Goal: Task Accomplishment & Management: Manage account settings

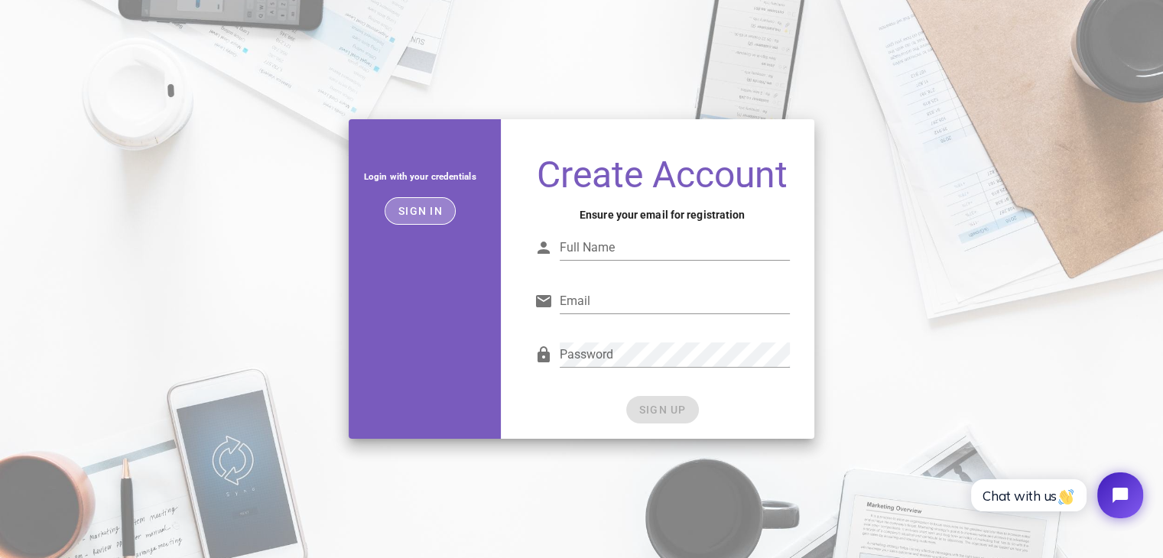
click at [425, 211] on span "Sign in" at bounding box center [420, 211] width 45 height 12
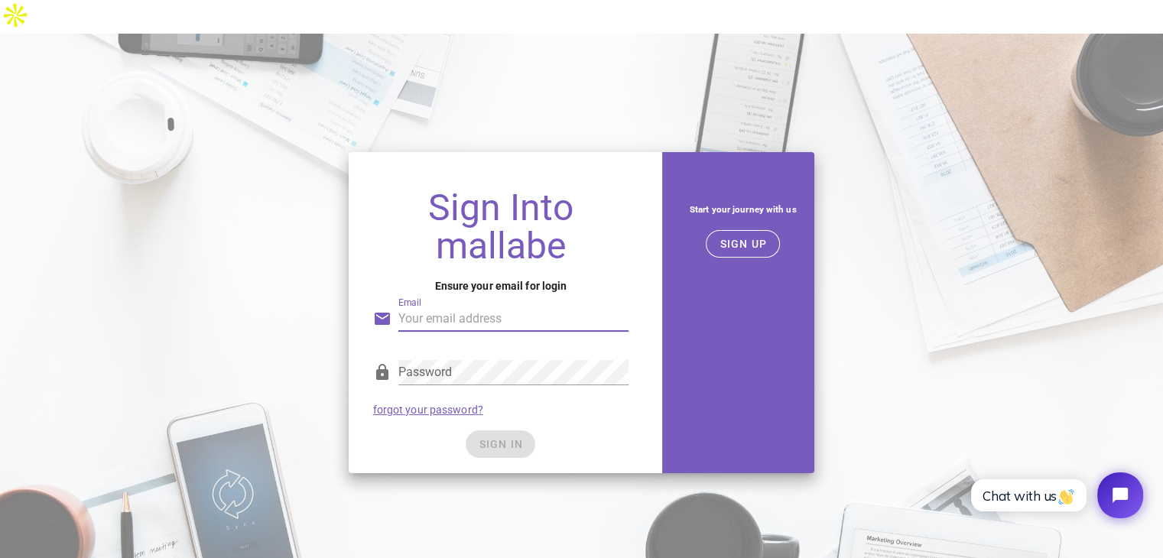
click at [462, 307] on input "Email" at bounding box center [513, 319] width 231 height 24
type input "sebihimohamedaziz1@gmail.com"
click at [477, 351] on div "Password" at bounding box center [501, 376] width 256 height 50
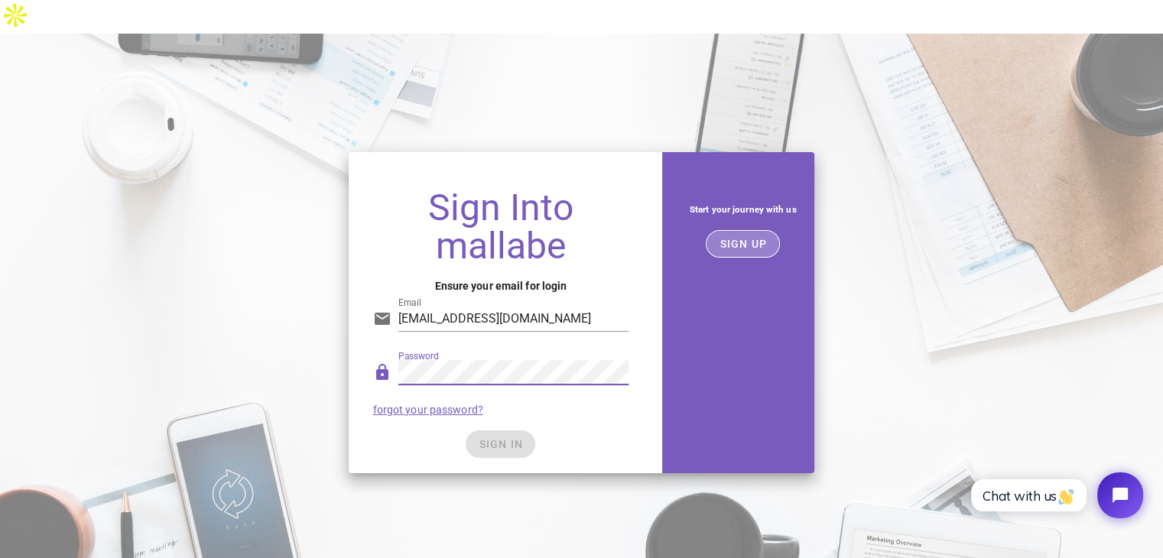
click at [764, 238] on span "SIGN UP" at bounding box center [743, 244] width 48 height 12
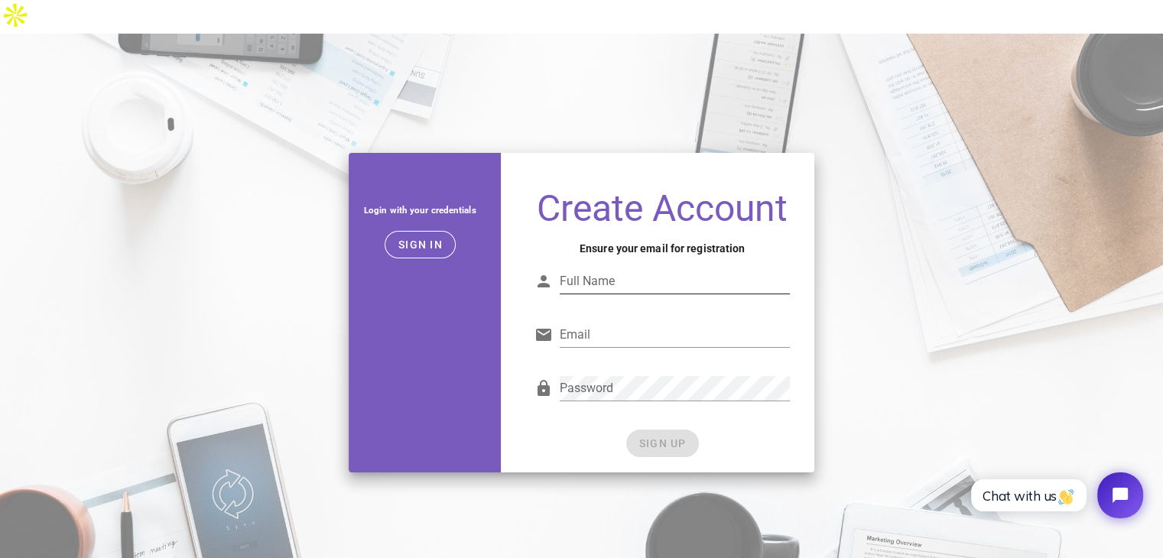
click at [636, 269] on input "Full Name" at bounding box center [675, 281] width 231 height 24
type input "mohamedaziz sebihi"
click at [621, 323] on input "Email" at bounding box center [675, 335] width 231 height 24
type input "sebihimohamedaziz1@gmail.com"
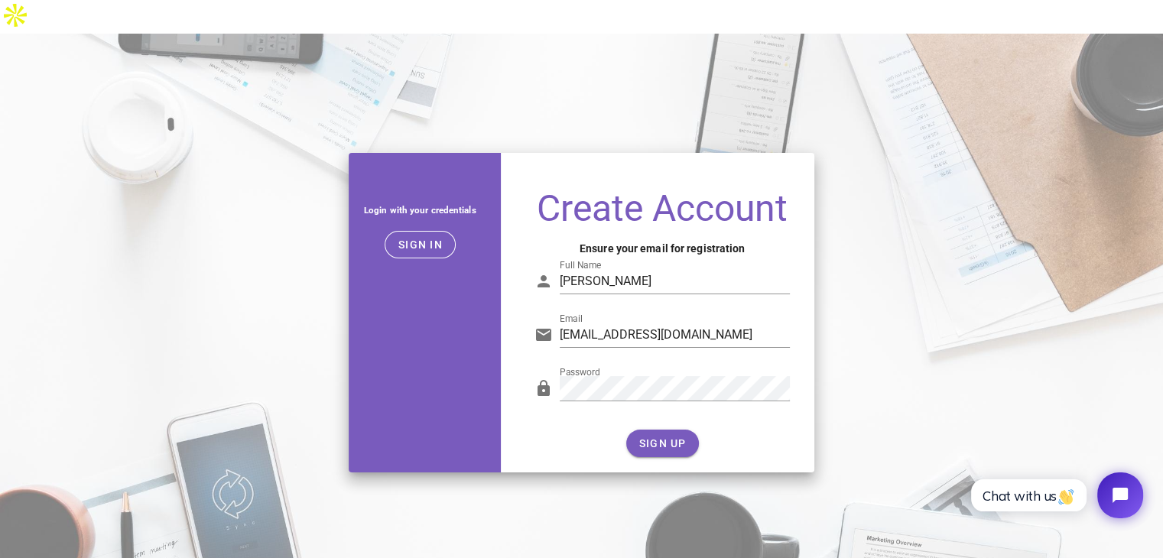
click at [668, 430] on div "SIGN UP" at bounding box center [663, 444] width 256 height 28
click at [620, 240] on h4 "Ensure your email for registration" at bounding box center [663, 248] width 256 height 17
click at [743, 323] on input "sebihimohamedaziz1@gmail.com" at bounding box center [675, 335] width 231 height 24
click at [770, 323] on input "sebihimohamedaziz1@gmail.com" at bounding box center [675, 335] width 231 height 24
drag, startPoint x: 771, startPoint y: 301, endPoint x: 508, endPoint y: 286, distance: 263.5
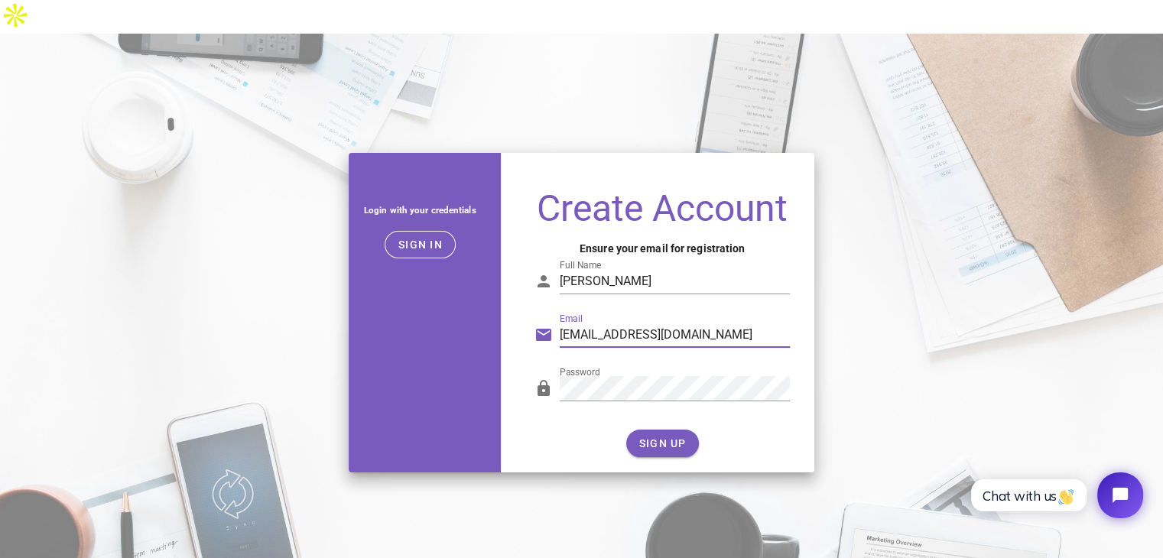
click at [508, 288] on div "Create Account Ensure your email for registration Full Name mohamedaziz sebihi …" at bounding box center [663, 313] width 324 height 338
click at [639, 323] on input "Email" at bounding box center [675, 335] width 231 height 24
type input "sebihimohamedaziz1@gmail.com"
click at [676, 323] on input "sebihimohamedaziz1@gmail.com" at bounding box center [675, 335] width 231 height 24
click at [773, 323] on input "sebihimohamedaziz1@gmail.com" at bounding box center [675, 335] width 231 height 24
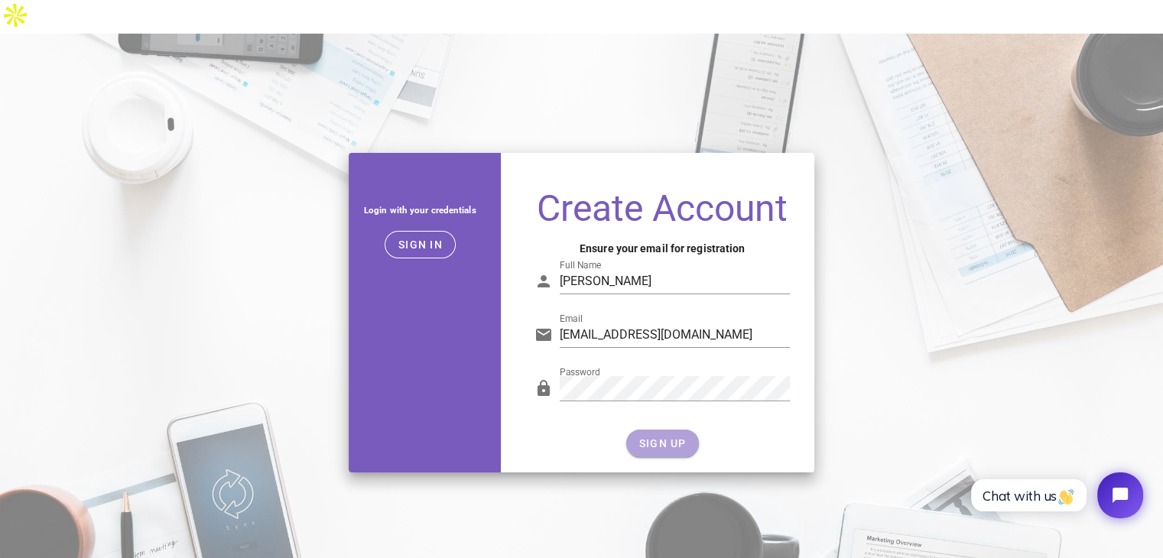
click at [651, 437] on span "SIGN UP" at bounding box center [663, 443] width 48 height 12
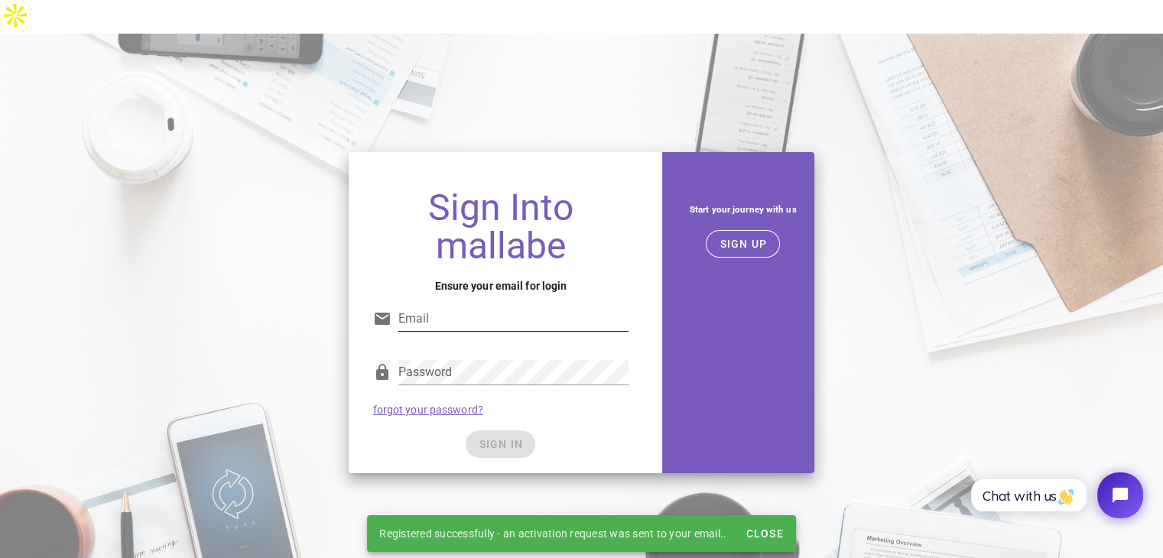
drag, startPoint x: 428, startPoint y: 285, endPoint x: 430, endPoint y: 292, distance: 8.0
click at [428, 307] on input "Email" at bounding box center [513, 319] width 231 height 24
type input "sebihimohamedaziz1@gmail.com"
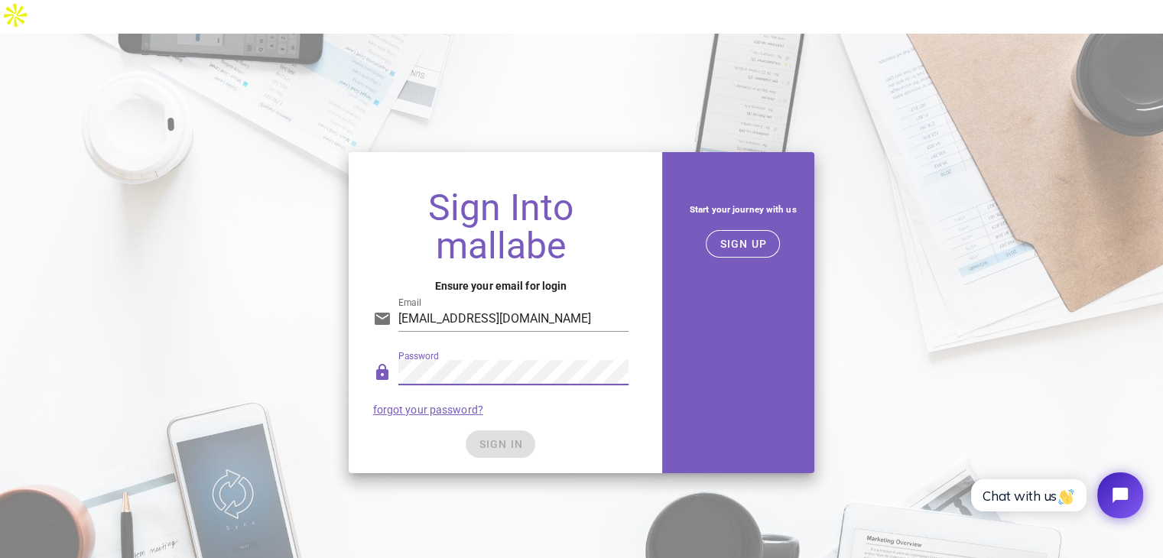
click at [563, 395] on form "Email sebihimohamedaziz1@gmail.com Password forgot your password? SIGN IN" at bounding box center [501, 371] width 256 height 173
click at [515, 438] on span "SIGN IN" at bounding box center [500, 444] width 45 height 12
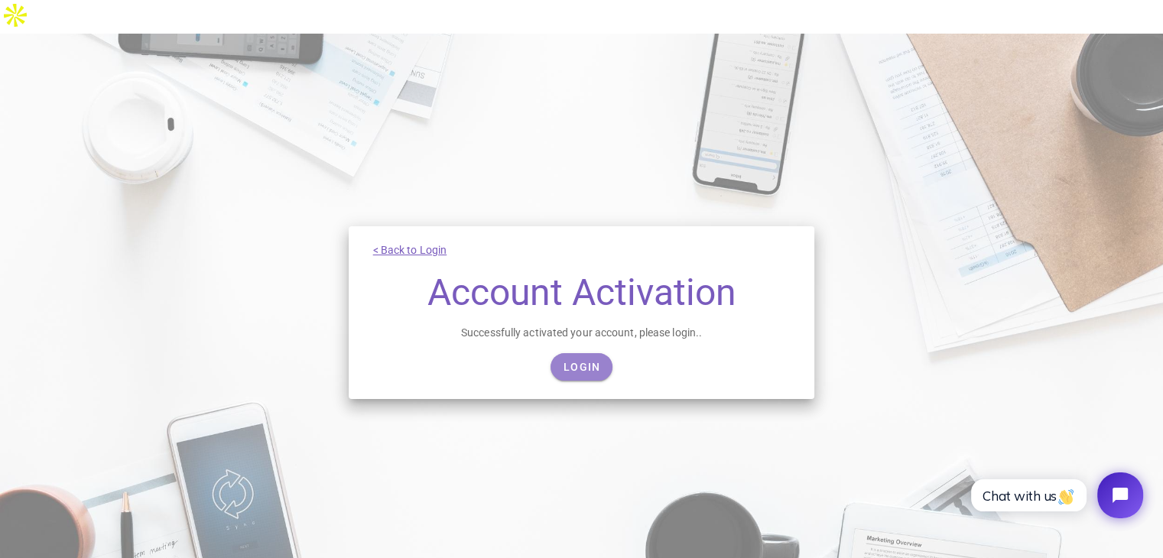
click at [594, 361] on span "Login" at bounding box center [581, 367] width 37 height 12
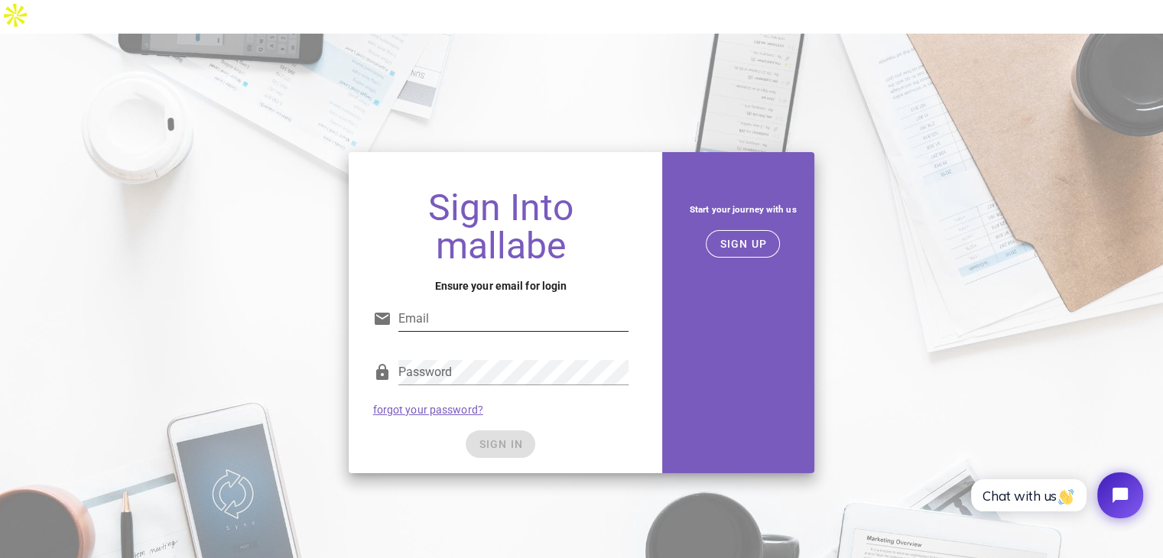
click at [480, 307] on input "Email" at bounding box center [513, 319] width 231 height 24
type input "sebihimohamedaziz1@gmail.com"
click at [600, 431] on div "SIGN IN" at bounding box center [501, 445] width 256 height 28
click at [506, 431] on button "SIGN IN" at bounding box center [501, 445] width 70 height 28
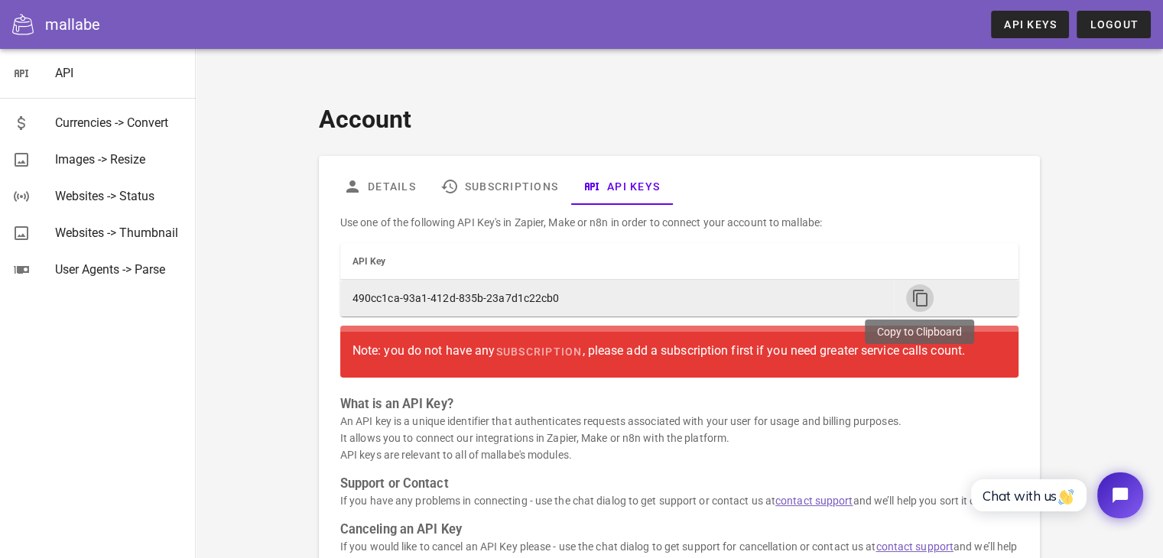
click at [926, 289] on icon "button" at bounding box center [920, 298] width 18 height 18
click at [931, 289] on span "button" at bounding box center [920, 298] width 28 height 18
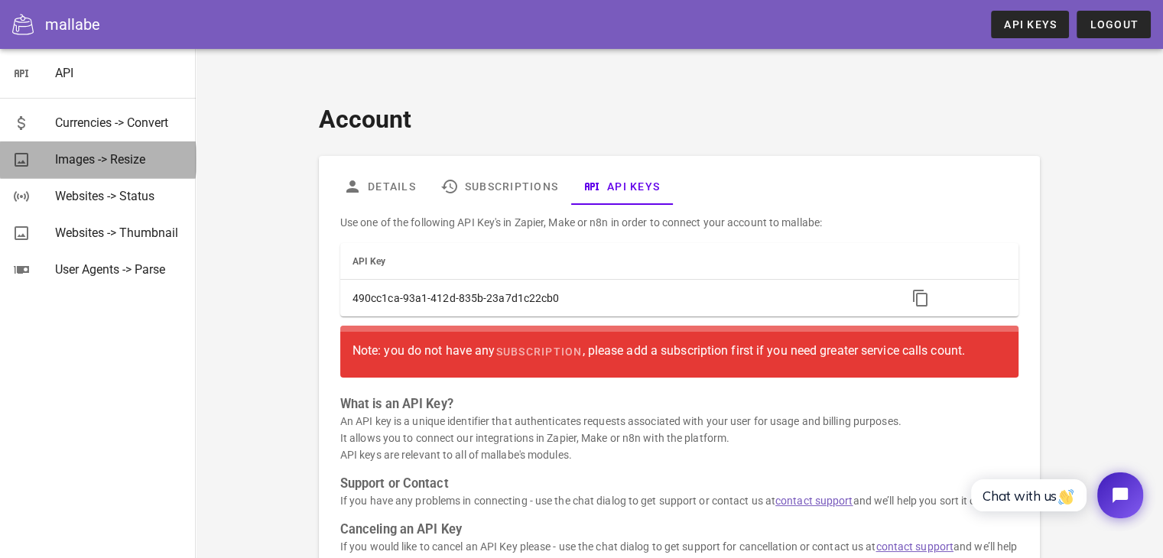
click at [144, 162] on div "Images -> Resize" at bounding box center [119, 159] width 128 height 15
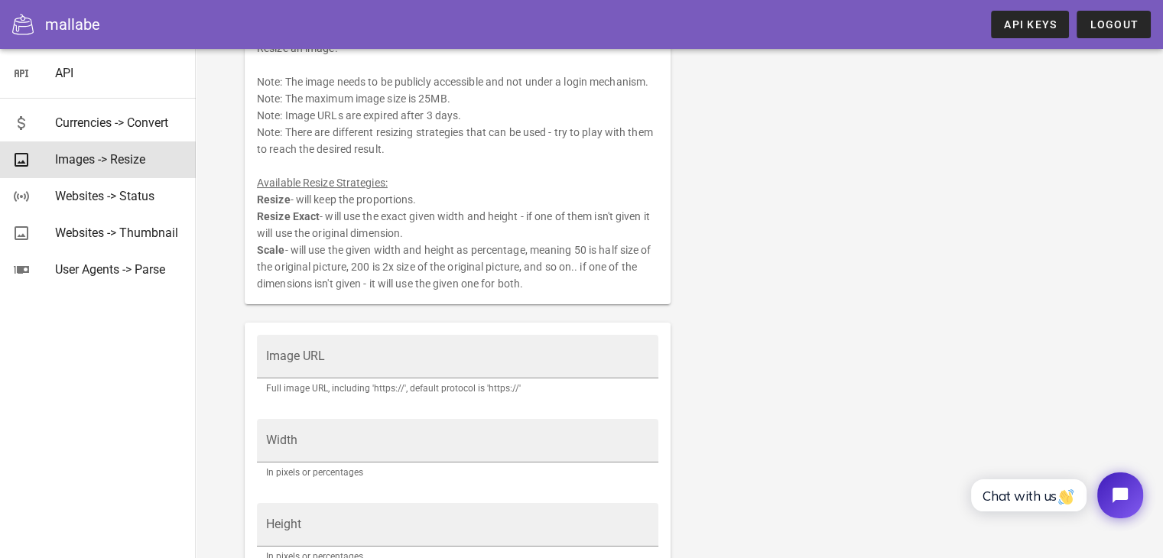
scroll to position [229, 0]
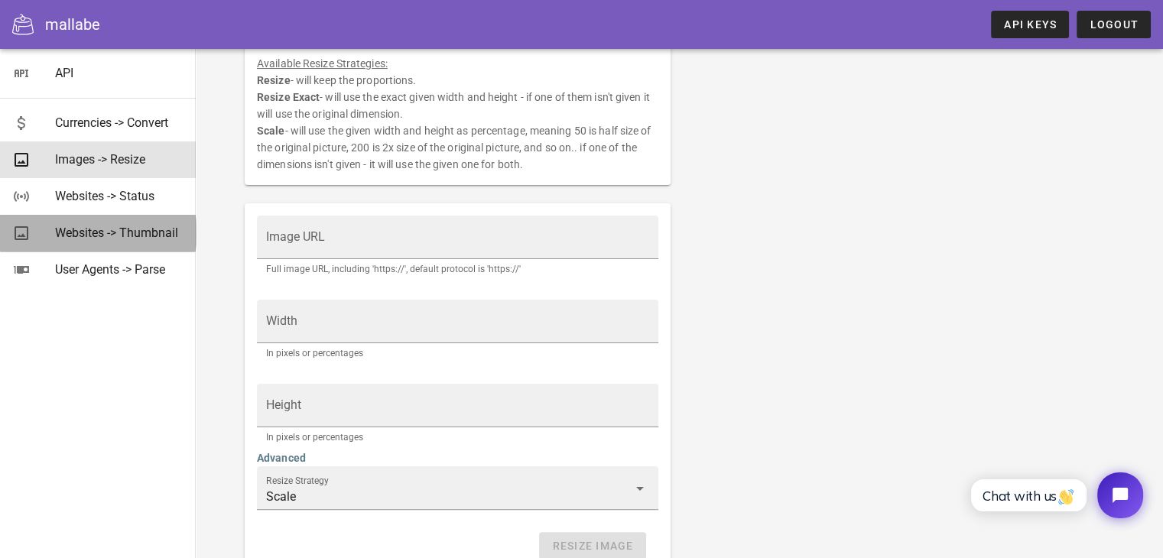
click at [92, 223] on div "Websites -> Thumbnail" at bounding box center [119, 232] width 128 height 33
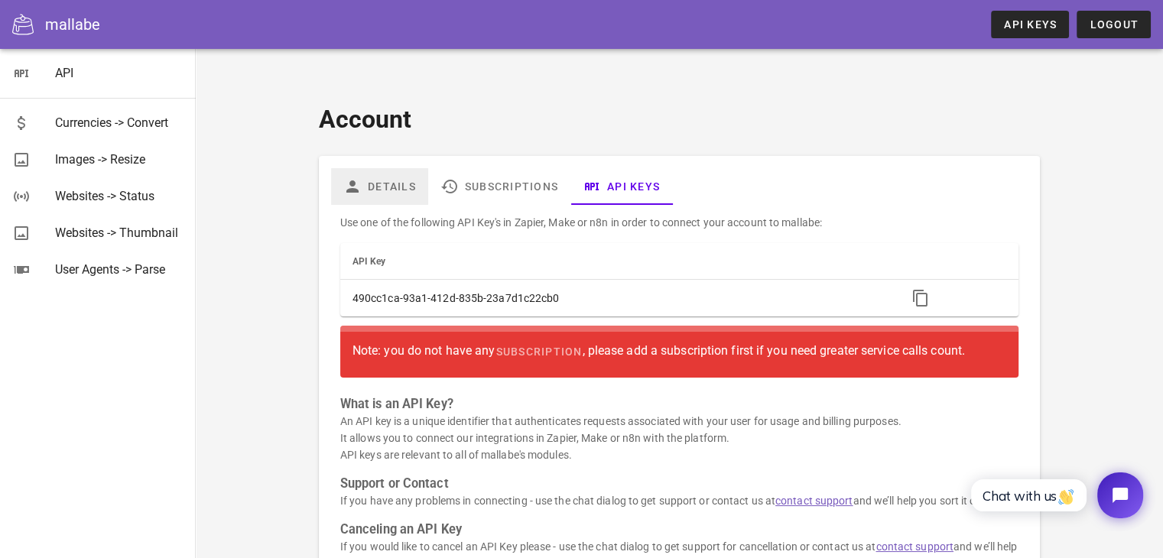
click at [370, 168] on link "Details" at bounding box center [379, 186] width 97 height 37
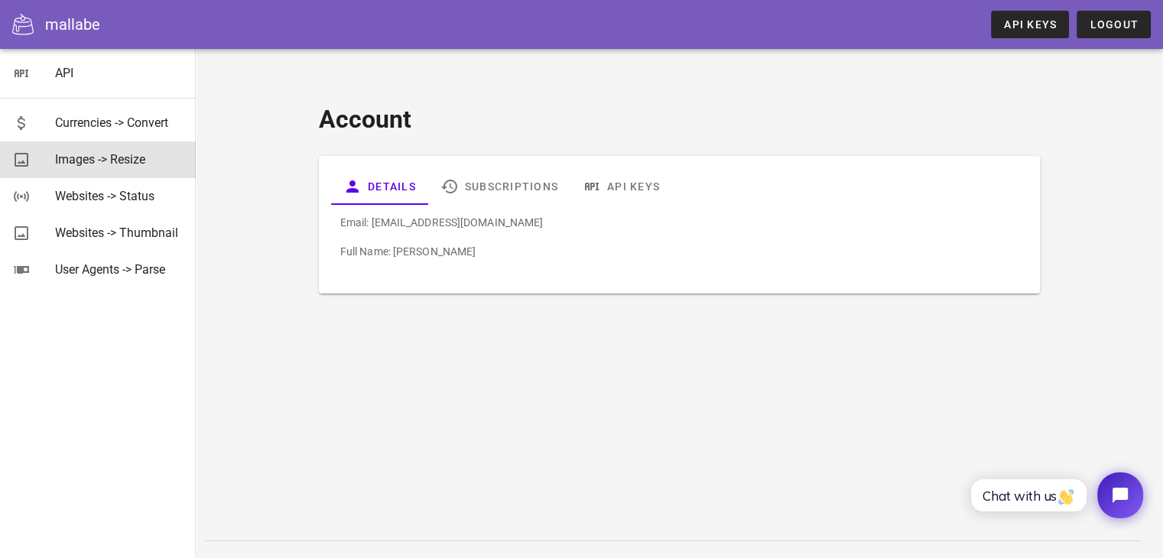
click at [81, 166] on div "Images -> Resize" at bounding box center [119, 159] width 128 height 15
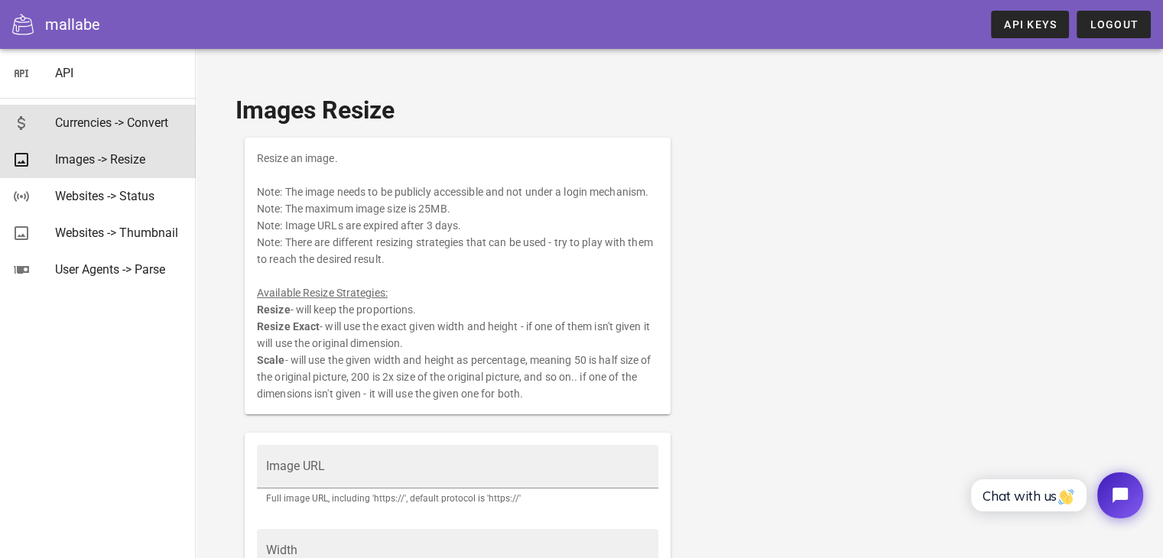
click at [87, 131] on div "Currencies -> Convert" at bounding box center [119, 122] width 128 height 33
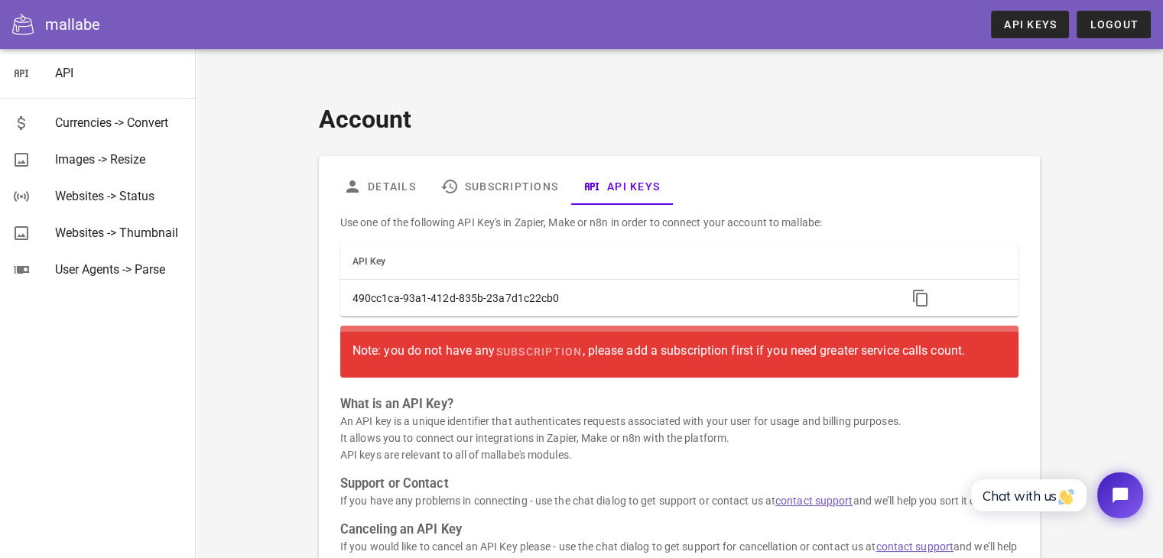
click at [854, 338] on div "Note: you do not have any subscription , please add a subscription first if you…" at bounding box center [680, 352] width 654 height 28
click at [511, 168] on link "Subscriptions" at bounding box center [499, 186] width 142 height 37
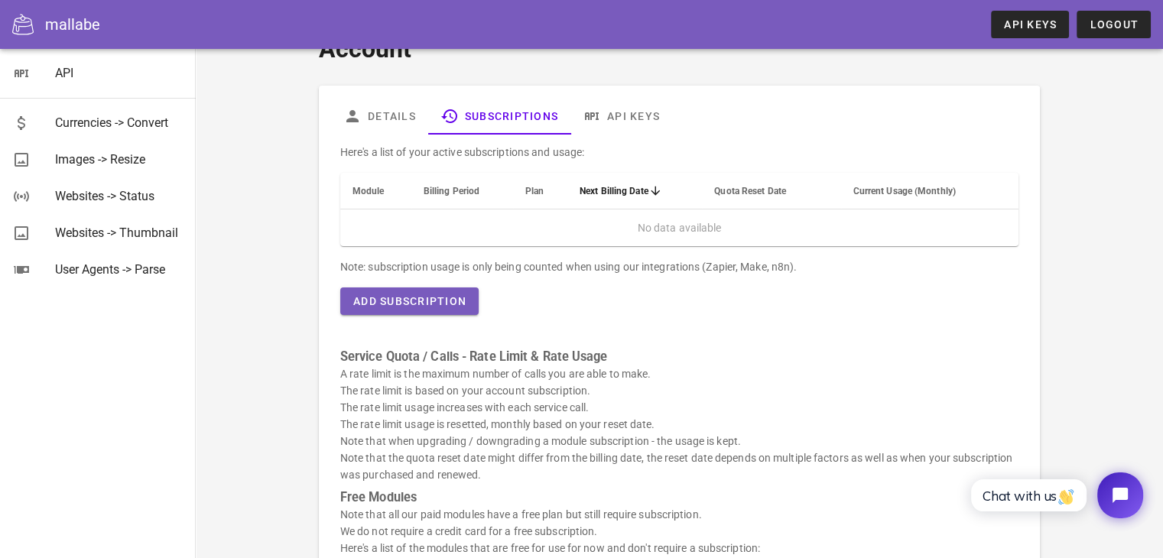
scroll to position [76, 0]
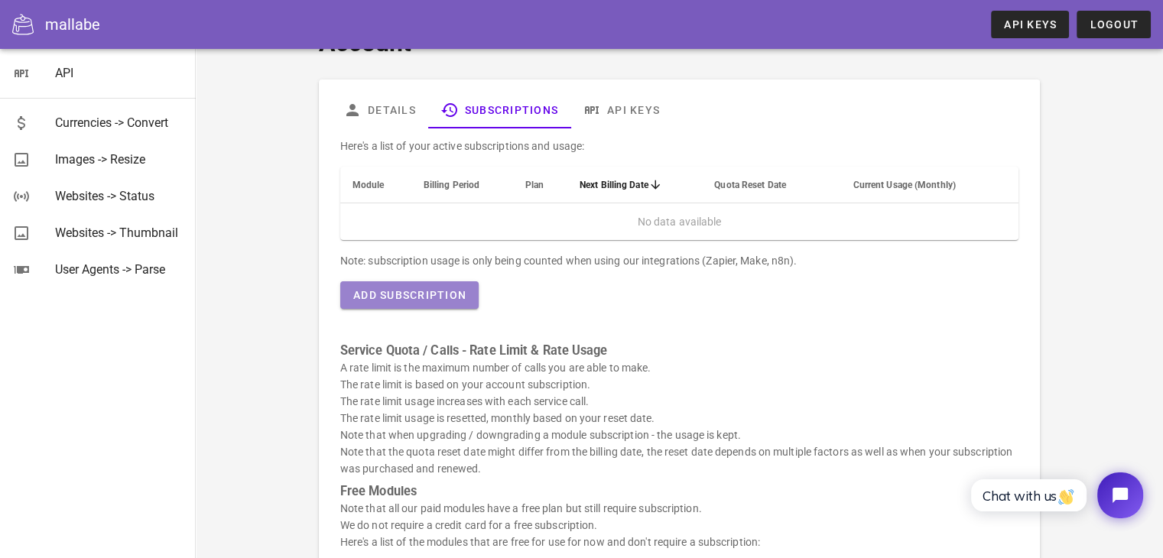
click at [445, 289] on span "Add Subscription" at bounding box center [410, 295] width 114 height 12
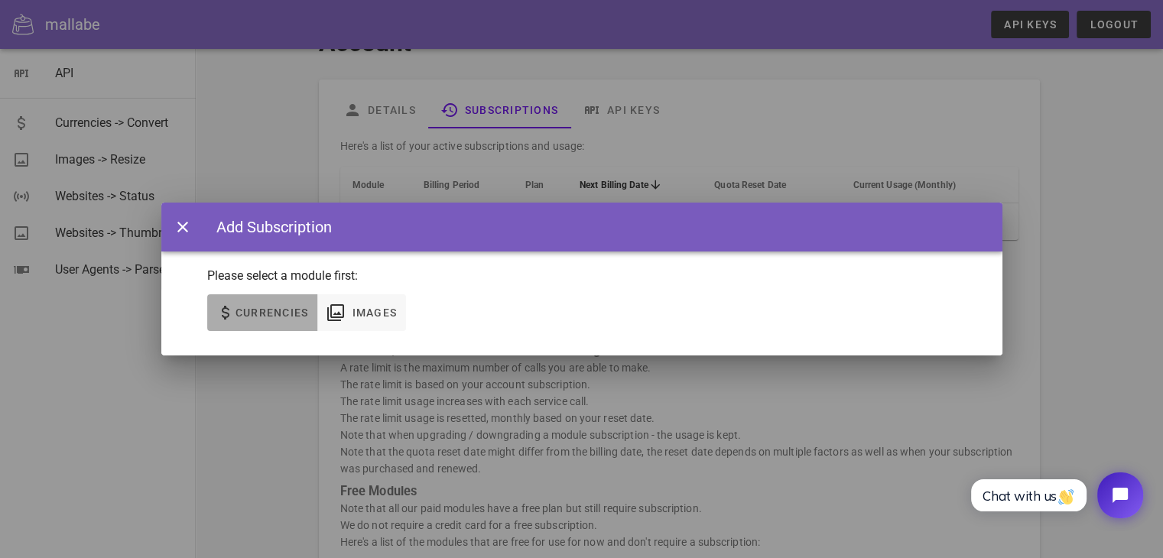
click at [297, 313] on span "Currencies" at bounding box center [272, 313] width 74 height 12
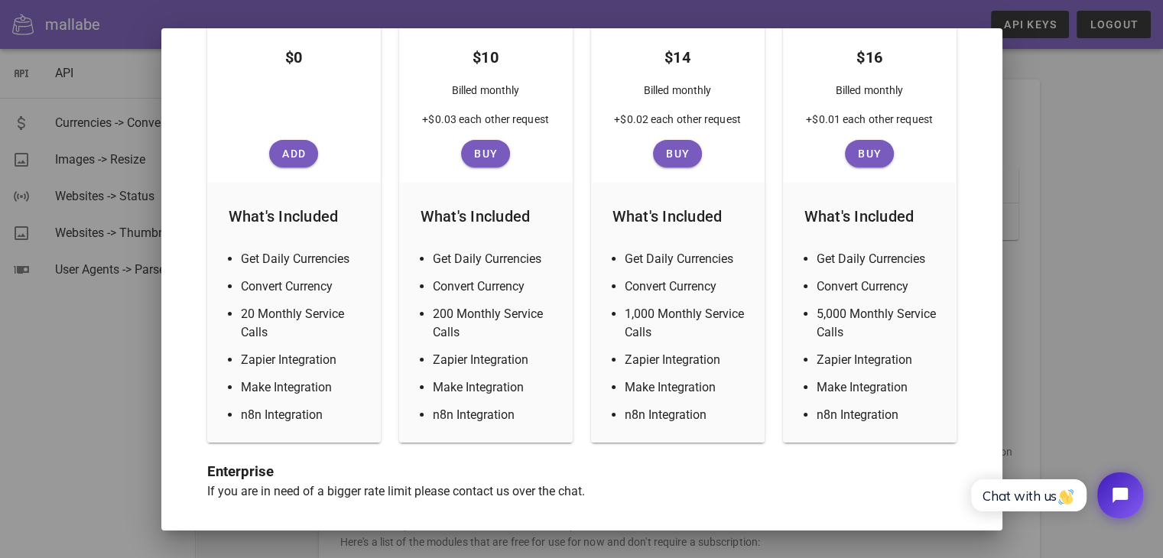
scroll to position [327, 0]
click at [291, 161] on button "Add" at bounding box center [293, 153] width 49 height 28
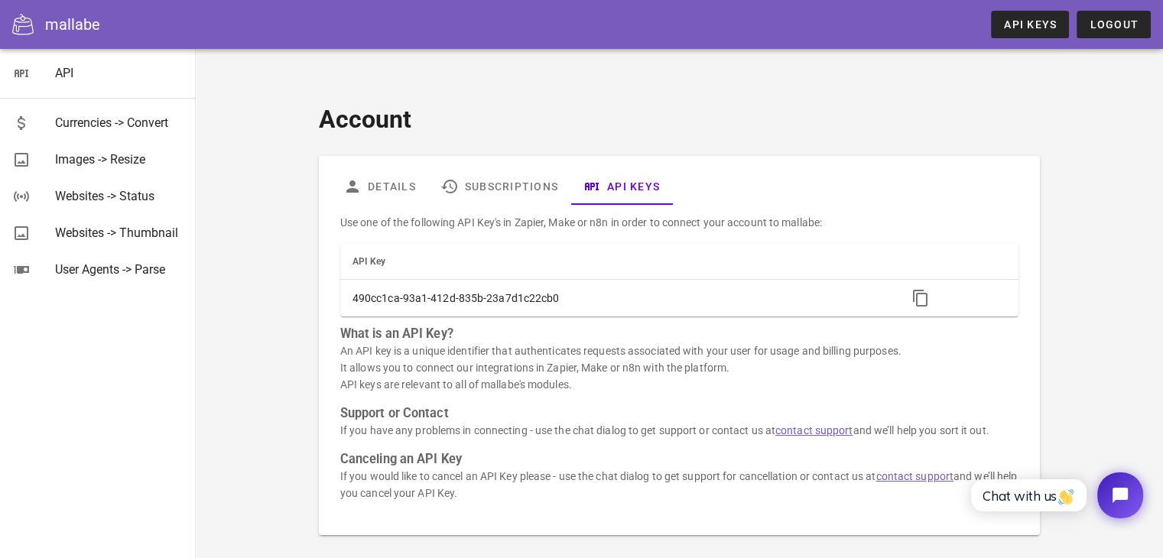
click at [71, 16] on div "mallabe" at bounding box center [72, 24] width 55 height 23
drag, startPoint x: 61, startPoint y: 20, endPoint x: 21, endPoint y: 2, distance: 43.8
click at [57, 20] on div "mallabe" at bounding box center [72, 24] width 55 height 23
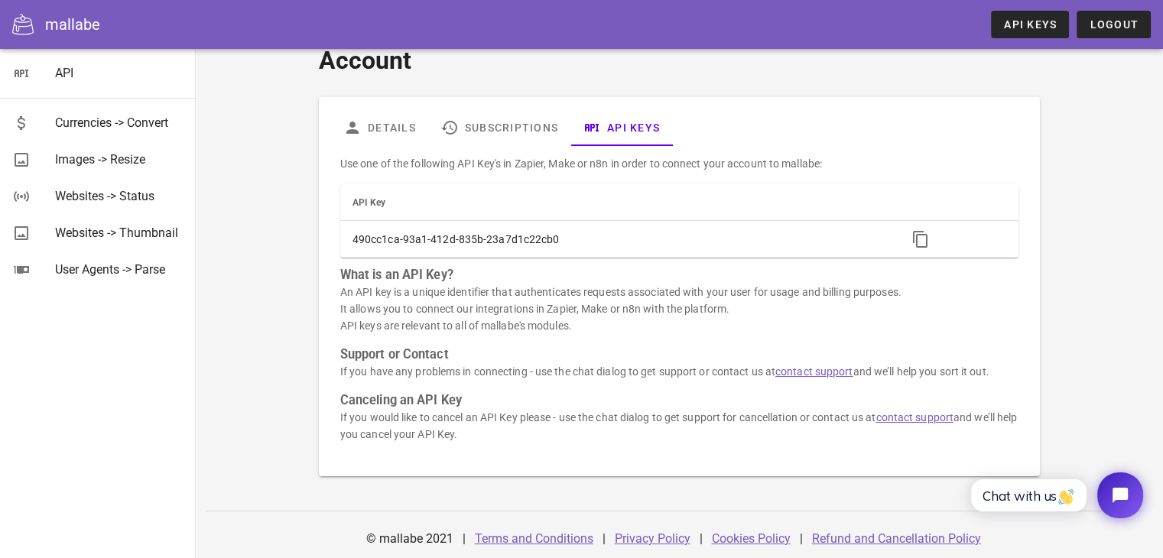
scroll to position [29, 0]
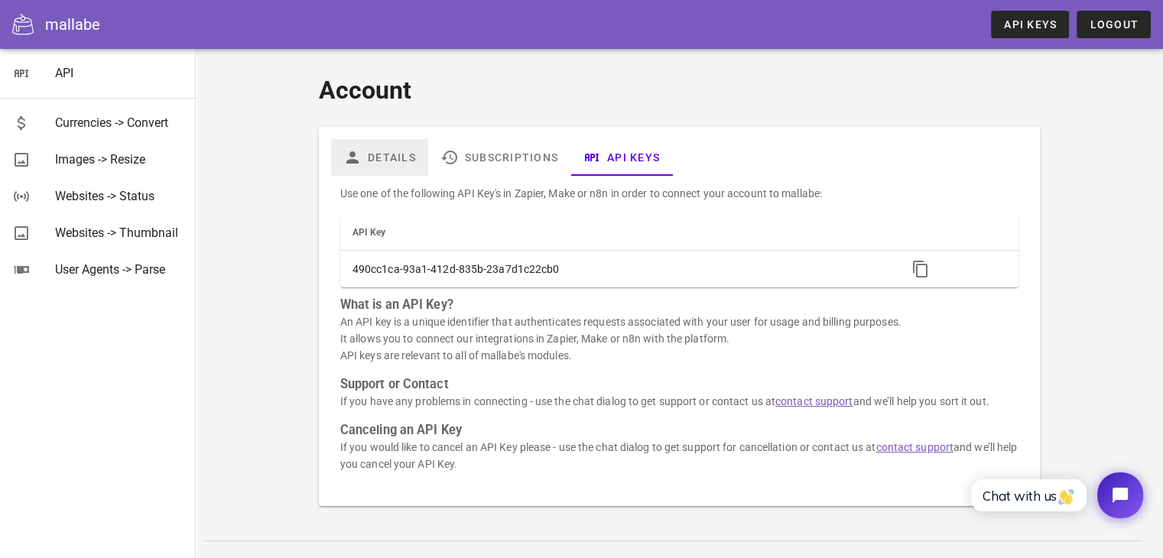
click at [401, 139] on link "Details" at bounding box center [379, 157] width 97 height 37
